Goal: Task Accomplishment & Management: Complete application form

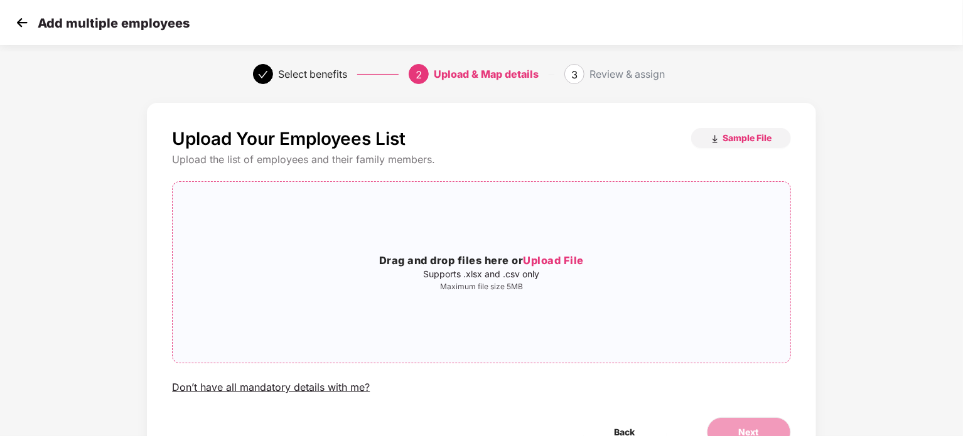
click at [563, 262] on span "Upload File" at bounding box center [553, 260] width 61 height 13
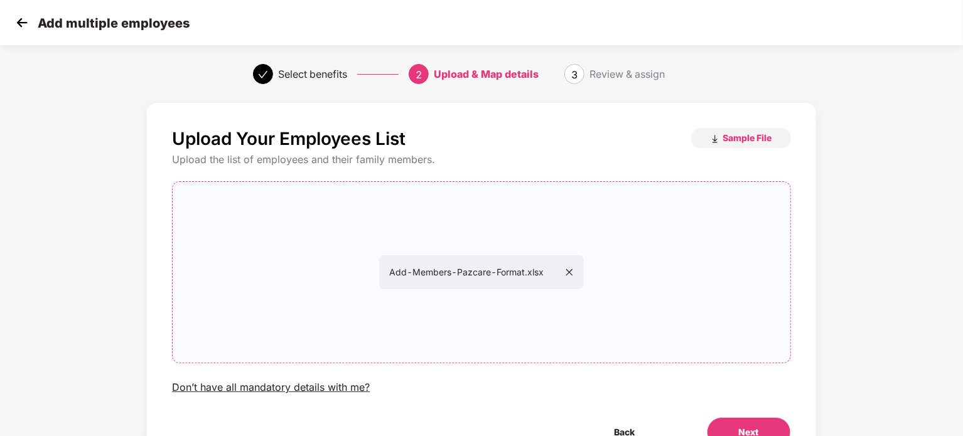
scroll to position [68, 0]
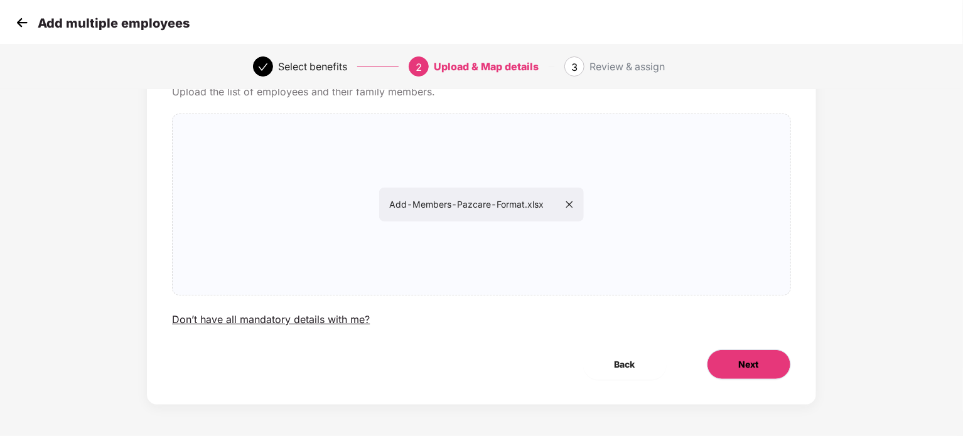
click at [759, 376] on button "Next" at bounding box center [749, 365] width 84 height 30
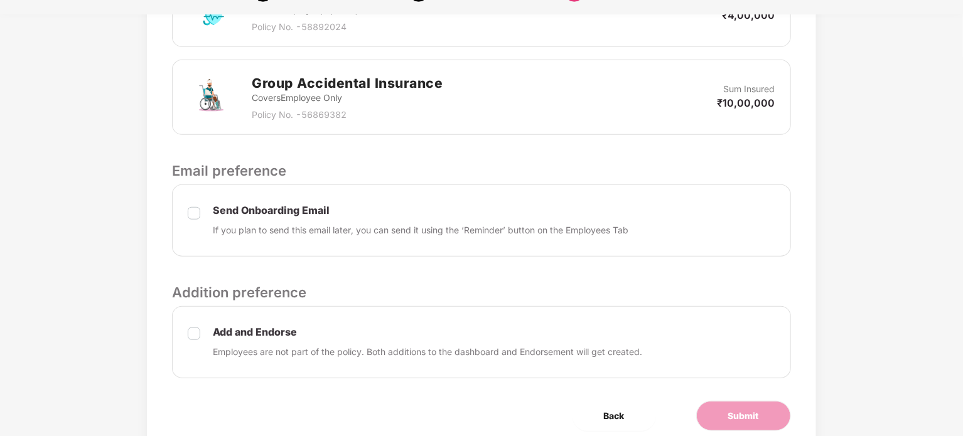
scroll to position [431, 0]
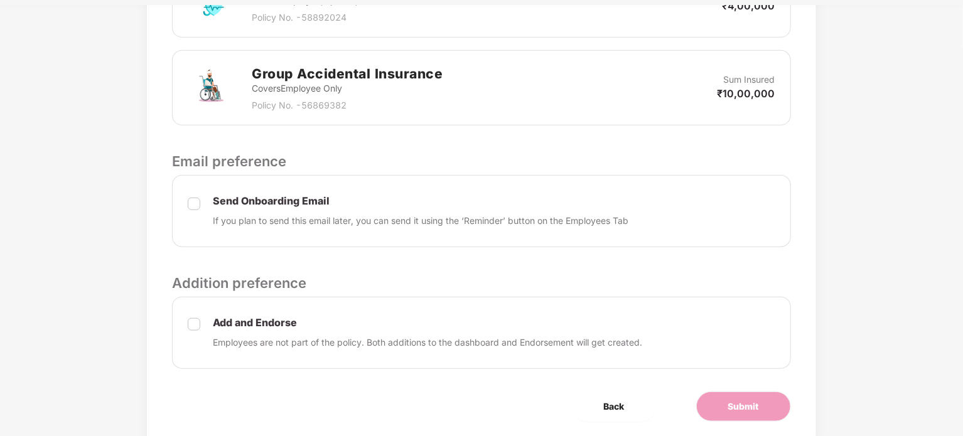
click at [202, 199] on div "Send Onboarding Email If you plan to send this email later, you can send it usi…" at bounding box center [481, 211] width 619 height 72
click at [187, 323] on div "Add and Endorse Employees are not part of the policy. Both additions to the das…" at bounding box center [481, 333] width 619 height 72
click at [748, 406] on span "Submit" at bounding box center [743, 407] width 31 height 14
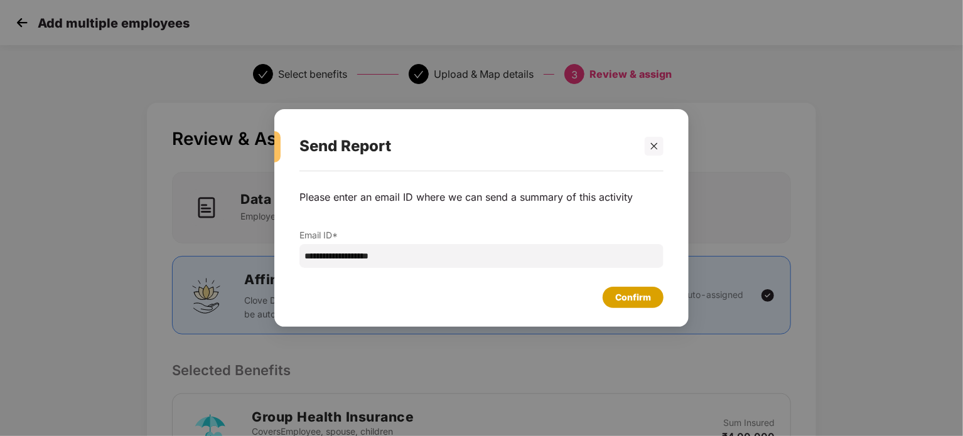
click at [645, 300] on div "Confirm" at bounding box center [633, 298] width 36 height 14
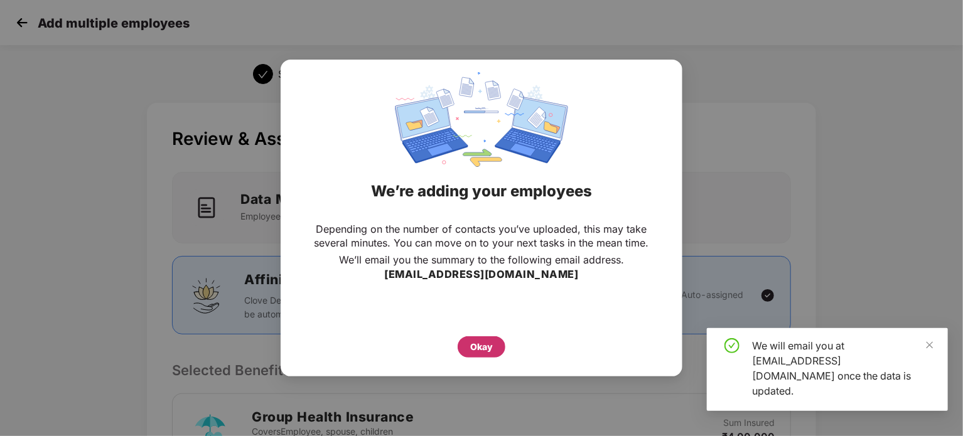
click at [484, 342] on div "Okay" at bounding box center [481, 347] width 23 height 14
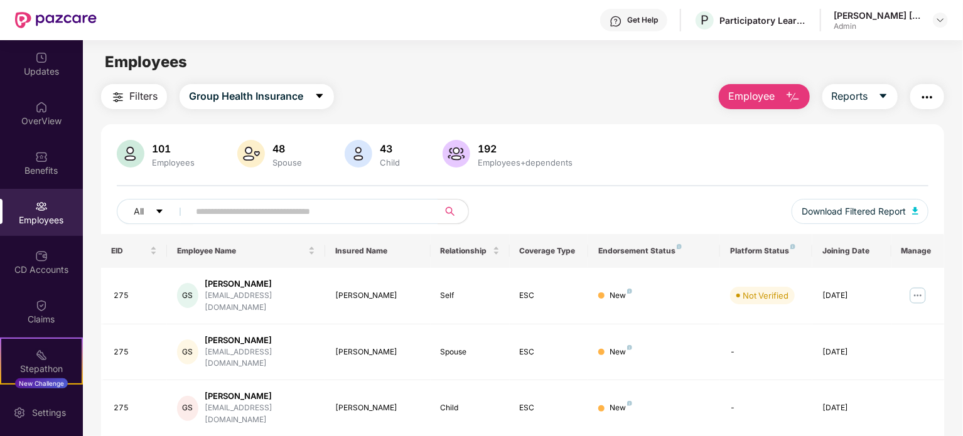
click at [763, 100] on span "Employee" at bounding box center [751, 97] width 47 height 16
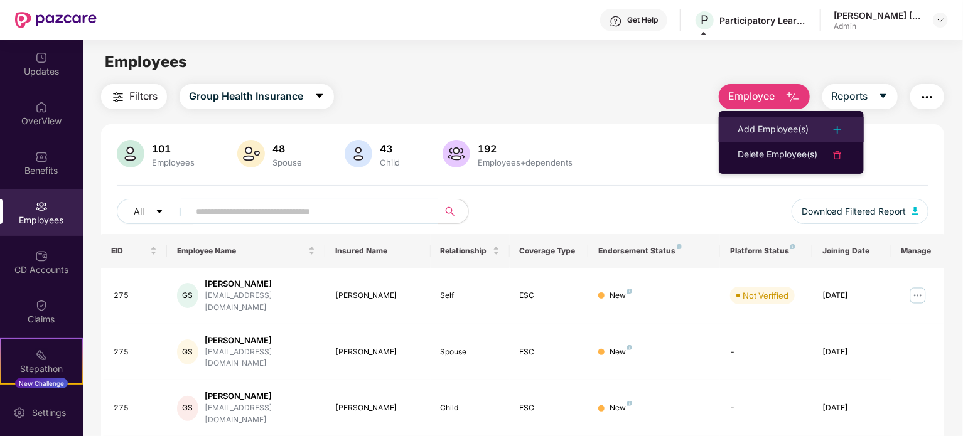
click at [785, 131] on div "Add Employee(s)" at bounding box center [773, 129] width 71 height 15
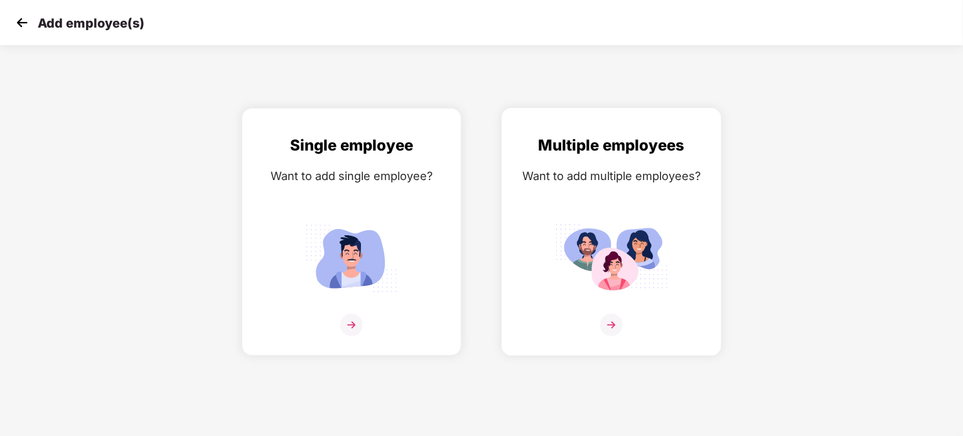
click at [655, 281] on img at bounding box center [611, 258] width 113 height 78
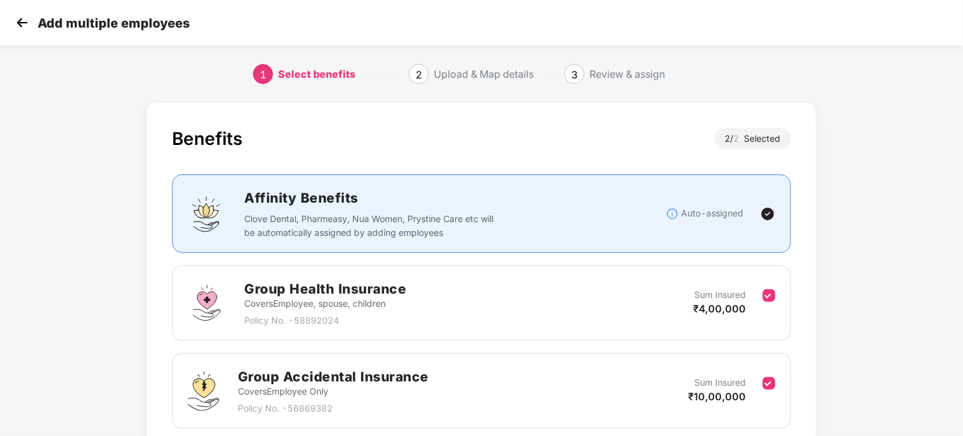
scroll to position [100, 0]
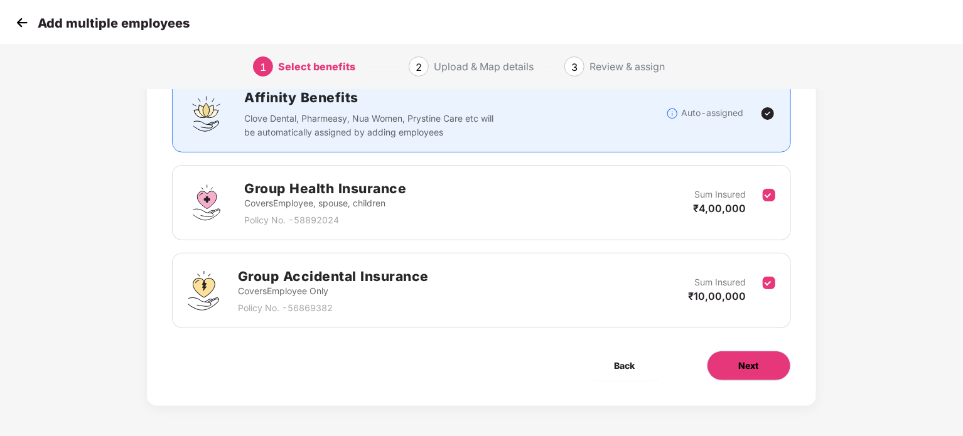
click at [726, 364] on button "Next" at bounding box center [749, 366] width 84 height 30
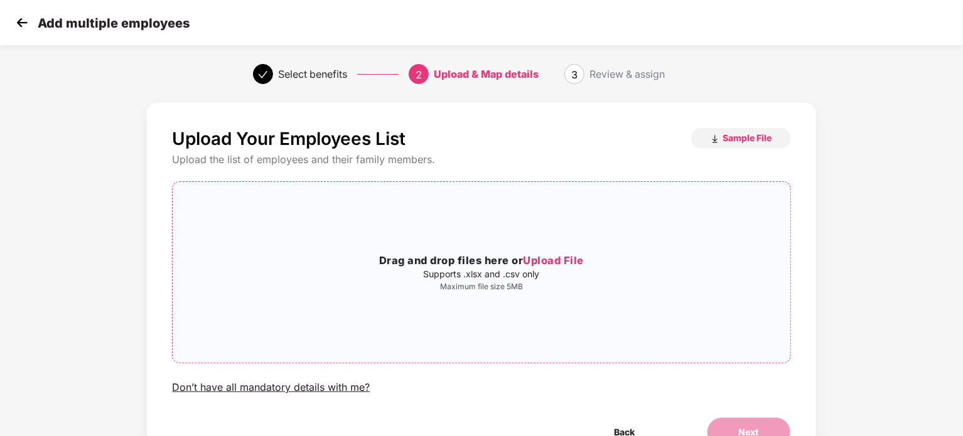
scroll to position [68, 0]
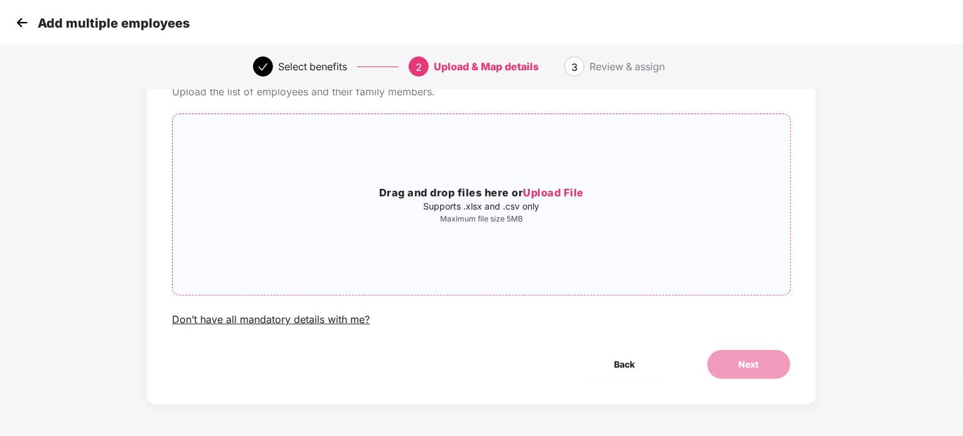
click at [544, 192] on span "Upload File" at bounding box center [553, 193] width 61 height 13
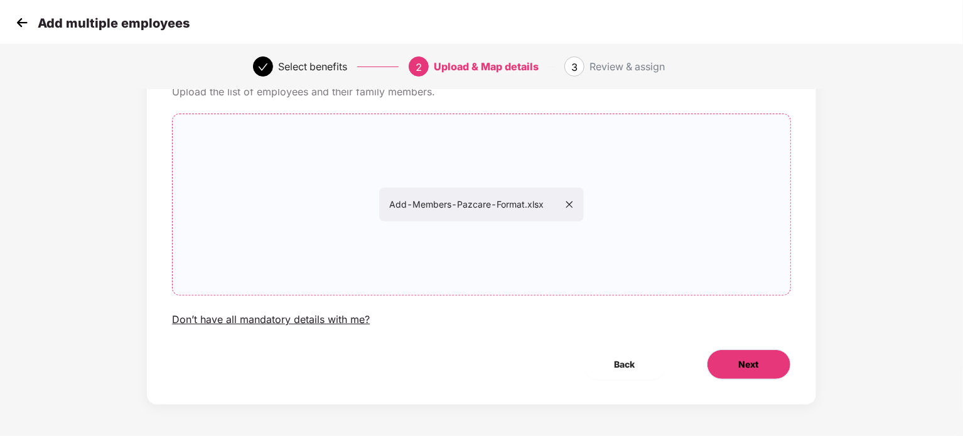
click at [775, 358] on button "Next" at bounding box center [749, 365] width 84 height 30
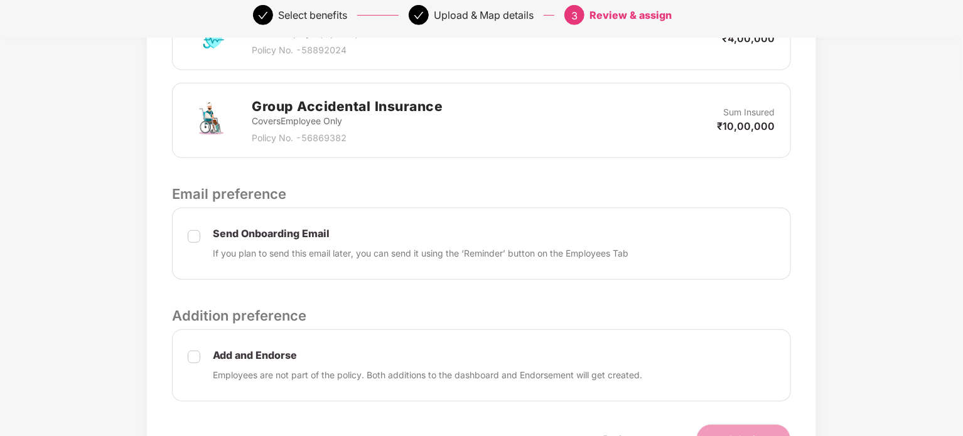
scroll to position [472, 0]
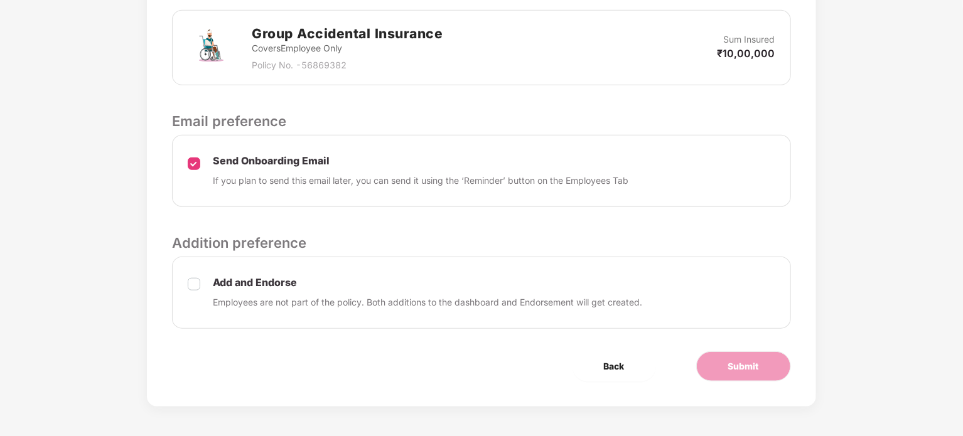
click at [192, 273] on div "Add and Endorse Employees are not part of the policy. Both additions to the das…" at bounding box center [481, 293] width 619 height 72
click at [207, 283] on div "Add and Endorse Employees are not part of the policy. Both additions to the das…" at bounding box center [481, 293] width 619 height 72
click at [741, 376] on button "Submit" at bounding box center [743, 367] width 95 height 30
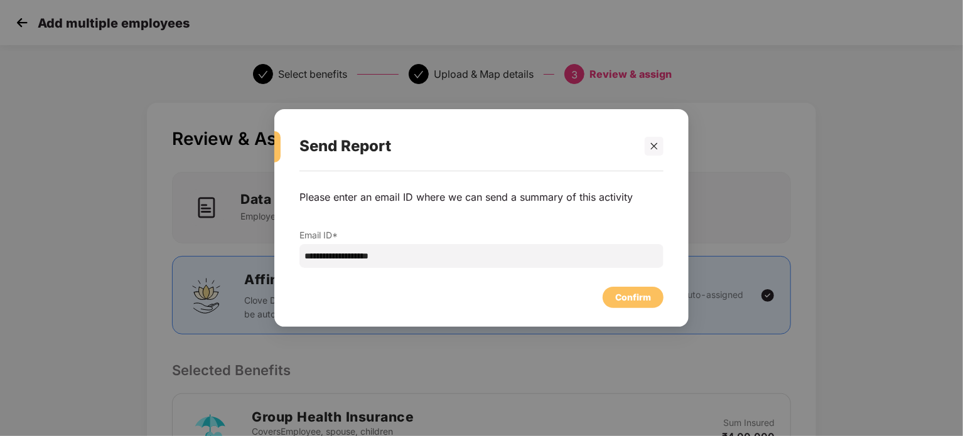
click at [630, 308] on div "**********" at bounding box center [481, 242] width 414 height 143
click at [634, 293] on div "Confirm" at bounding box center [633, 298] width 36 height 14
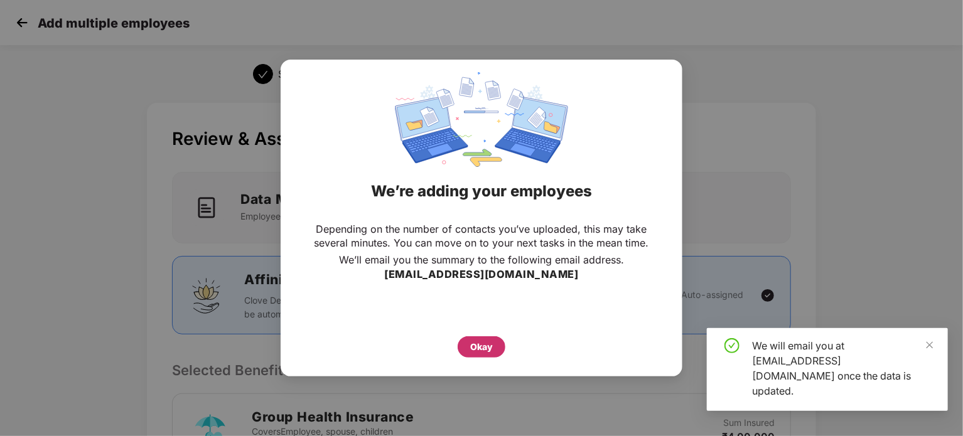
click at [477, 347] on div "Okay" at bounding box center [481, 347] width 23 height 14
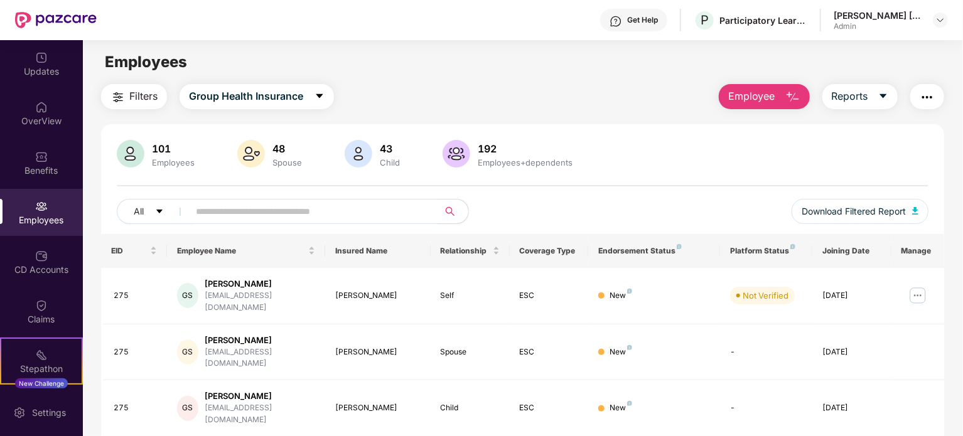
click at [136, 94] on span "Filters" at bounding box center [143, 97] width 28 height 16
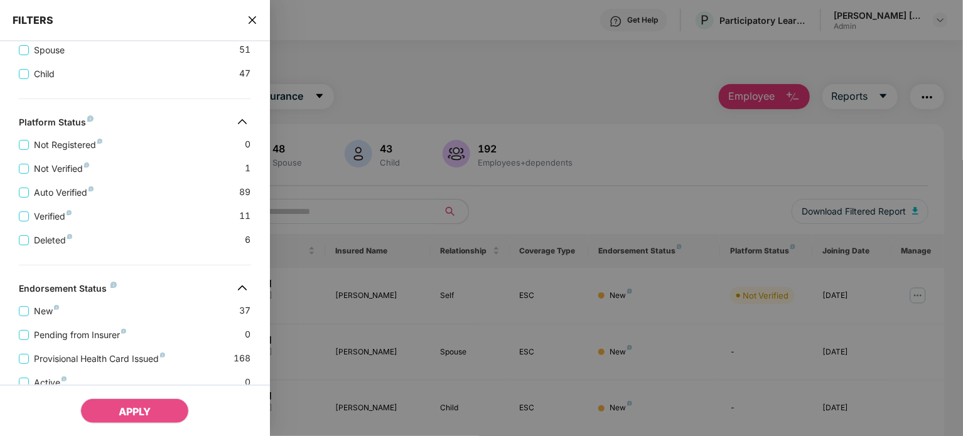
scroll to position [306, 0]
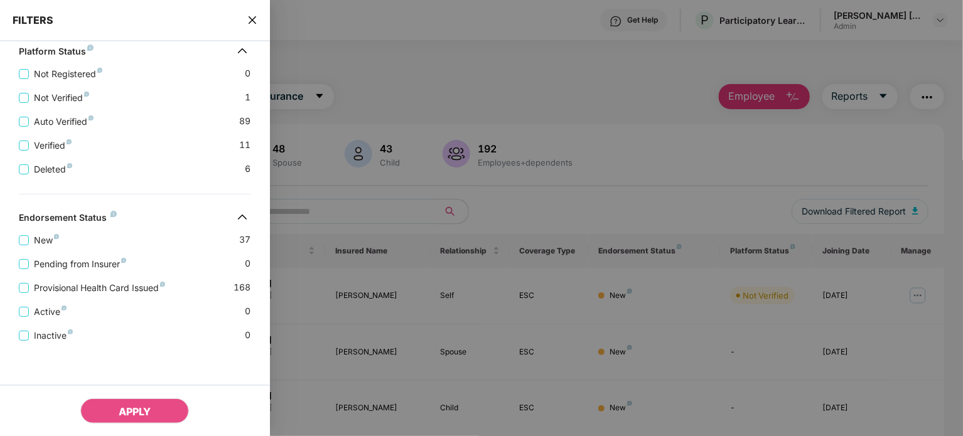
click at [251, 23] on icon "close" at bounding box center [252, 20] width 10 height 10
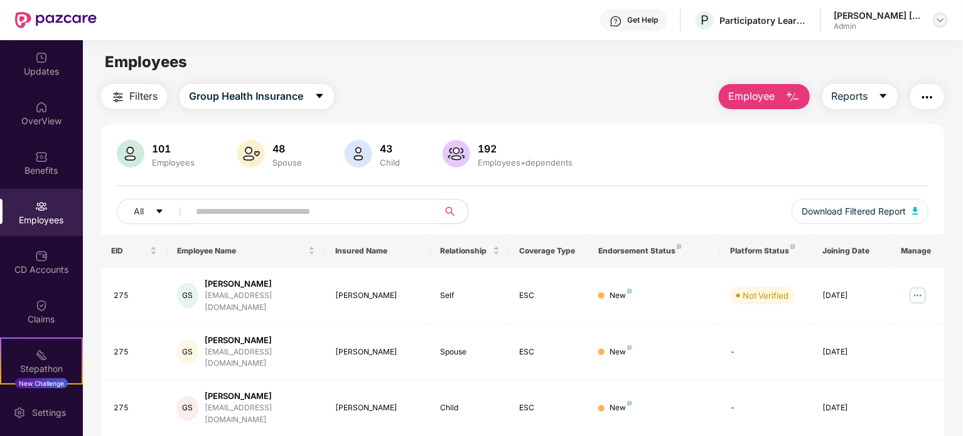
click at [937, 21] on img at bounding box center [941, 20] width 10 height 10
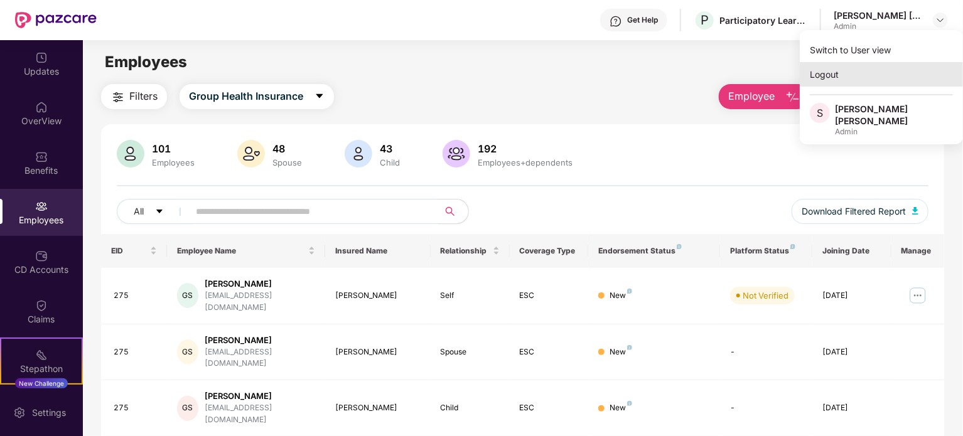
click at [828, 80] on div "Logout" at bounding box center [881, 74] width 163 height 24
